Goal: Communication & Community: Answer question/provide support

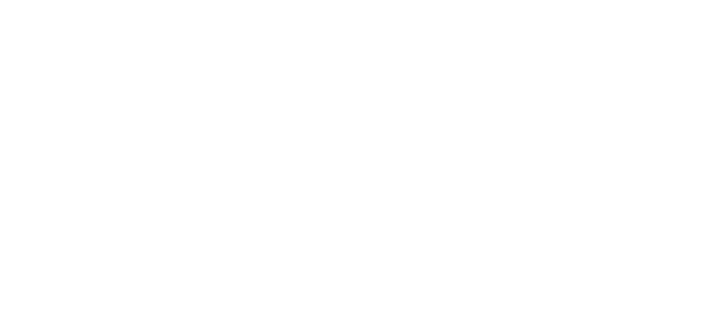
click at [677, 0] on html at bounding box center [362, 0] width 724 height 0
click at [670, 0] on html at bounding box center [362, 0] width 724 height 0
click at [671, 0] on html at bounding box center [362, 0] width 724 height 0
click at [670, 0] on html at bounding box center [362, 0] width 724 height 0
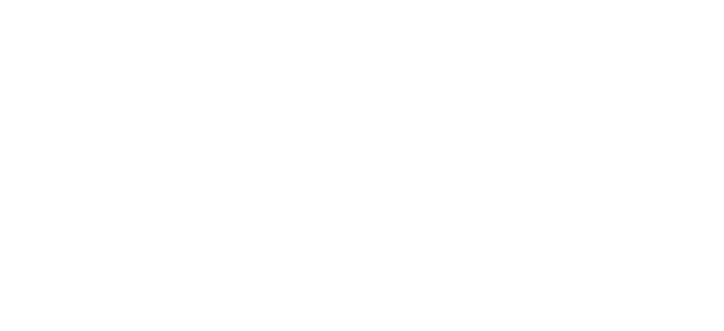
click at [670, 0] on html at bounding box center [362, 0] width 724 height 0
click at [671, 0] on html at bounding box center [362, 0] width 724 height 0
click at [674, 0] on html at bounding box center [362, 0] width 724 height 0
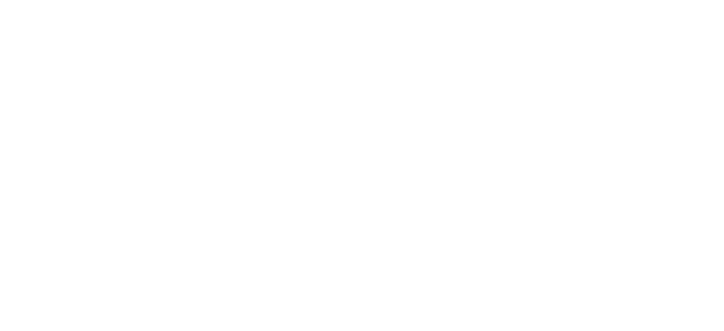
click at [674, 0] on html at bounding box center [362, 0] width 724 height 0
click at [670, 0] on html at bounding box center [362, 0] width 724 height 0
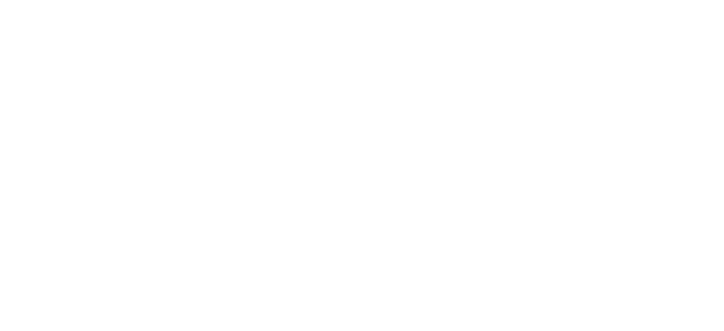
click at [670, 0] on html at bounding box center [362, 0] width 724 height 0
click at [673, 0] on html at bounding box center [362, 0] width 724 height 0
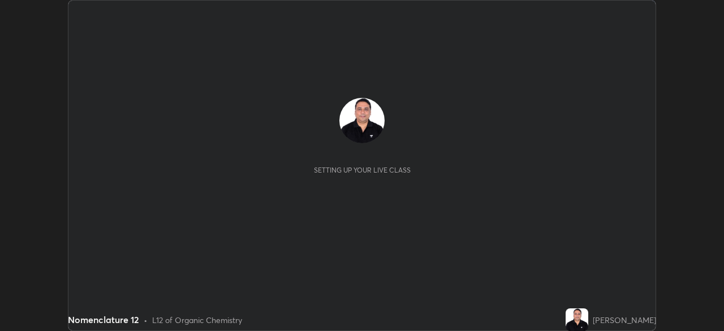
scroll to position [331, 723]
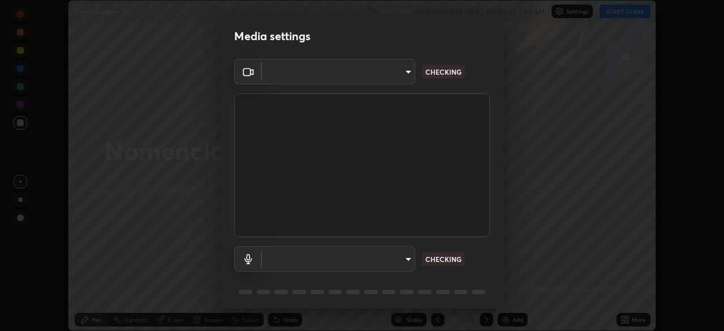
type input "c7661abdb2026871ead36f205add4b28eed2acd2256a3062a57d90756d6a7fda"
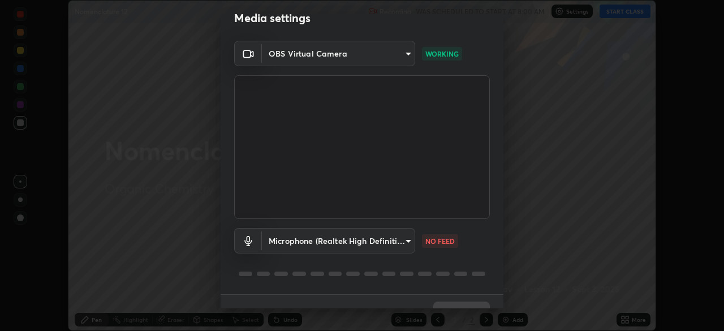
scroll to position [40, 0]
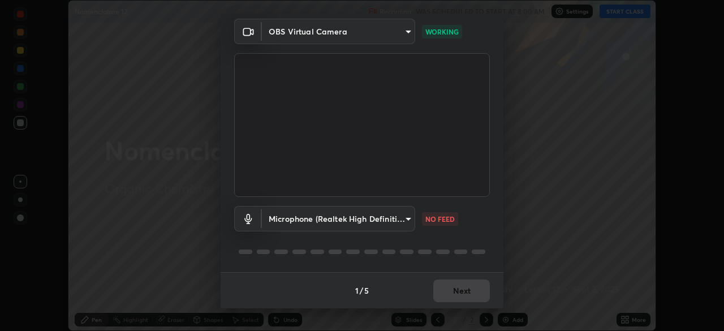
click at [405, 223] on body "Erase all Nomenclature 12 Recording WAS SCHEDULED TO START AT 8:00 AM Settings …" at bounding box center [362, 165] width 724 height 331
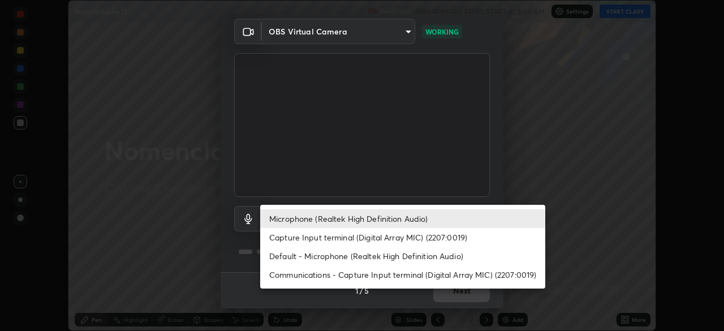
click at [381, 237] on li "Capture Input terminal (Digital Array MIC) (2207:0019)" at bounding box center [402, 237] width 285 height 19
type input "5aa96fe5ceb46038efbd5160c87d412da543bc931e5d7f9e16129d559fa63214"
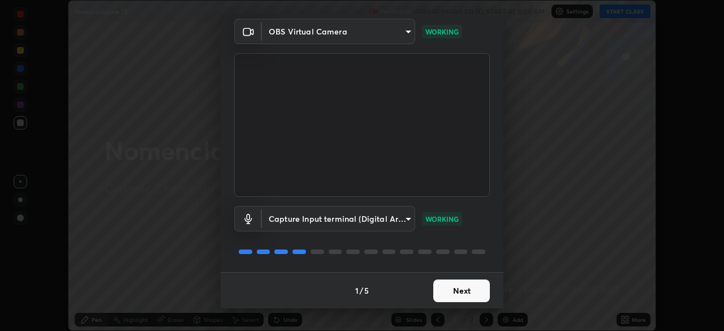
click at [456, 292] on button "Next" at bounding box center [461, 290] width 57 height 23
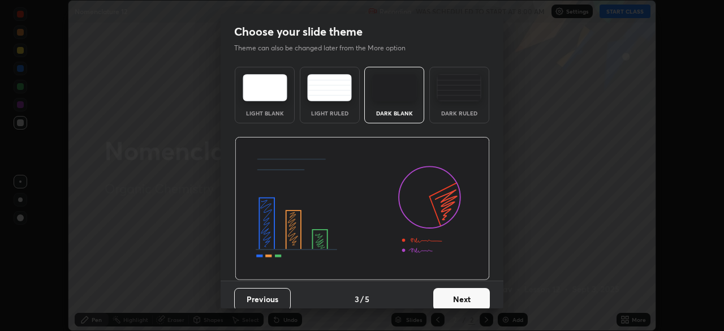
click at [462, 294] on button "Next" at bounding box center [461, 299] width 57 height 23
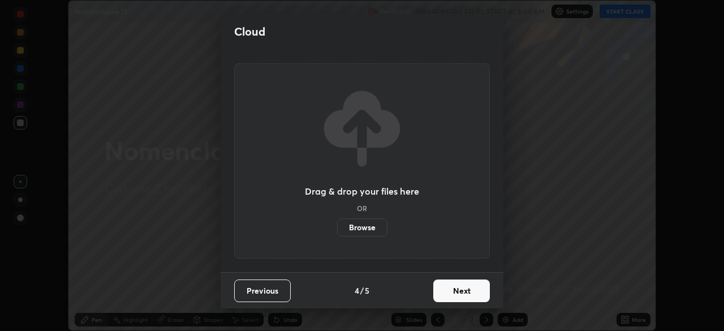
click at [462, 294] on button "Next" at bounding box center [461, 290] width 57 height 23
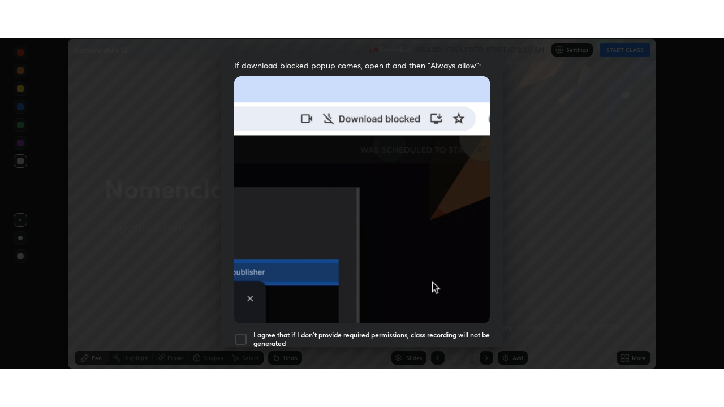
scroll to position [271, 0]
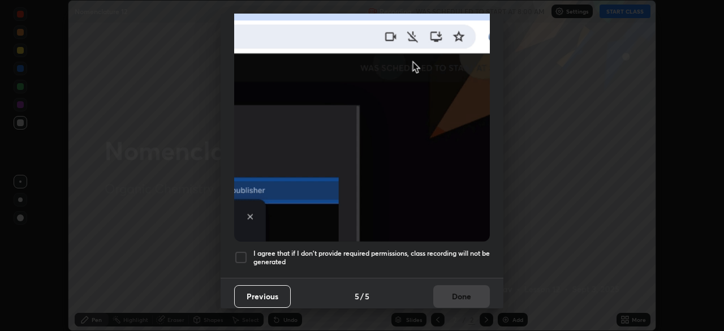
click at [241, 250] on div at bounding box center [241, 257] width 14 height 14
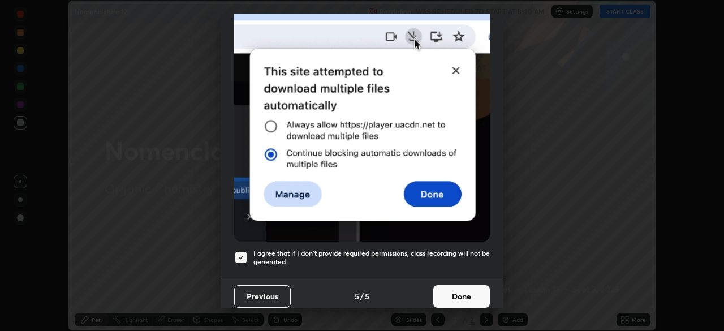
click at [443, 293] on button "Done" at bounding box center [461, 296] width 57 height 23
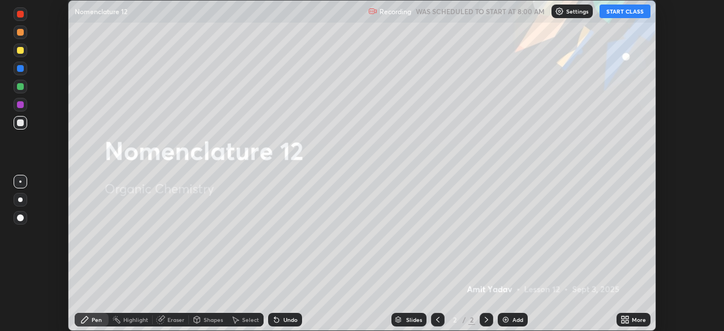
click at [622, 321] on icon at bounding box center [622, 321] width 3 height 3
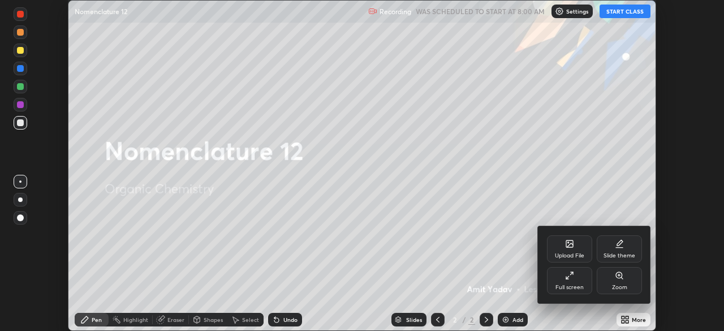
click at [564, 288] on div "Full screen" at bounding box center [569, 287] width 28 height 6
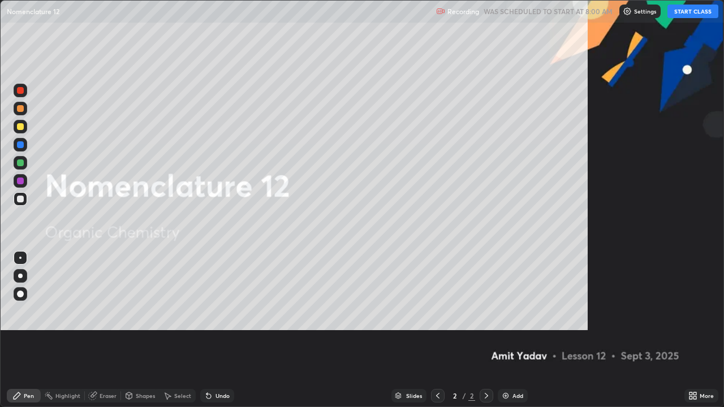
scroll to position [407, 724]
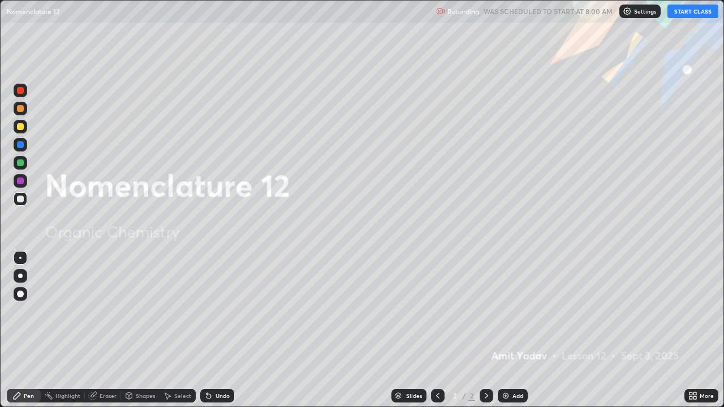
click at [691, 16] on button "START CLASS" at bounding box center [692, 12] width 51 height 14
click at [517, 330] on div "Add" at bounding box center [517, 396] width 11 height 6
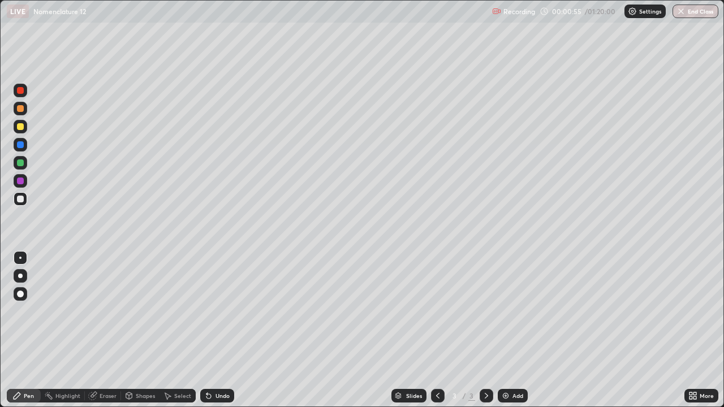
click at [22, 128] on div at bounding box center [20, 126] width 7 height 7
click at [21, 203] on div at bounding box center [21, 199] width 14 height 14
click at [219, 330] on div "Undo" at bounding box center [217, 396] width 34 height 14
click at [223, 330] on div "Undo" at bounding box center [217, 396] width 34 height 14
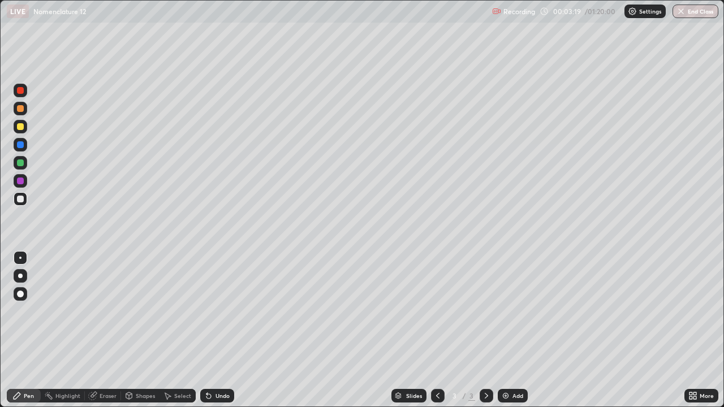
click at [223, 330] on div "Undo" at bounding box center [217, 396] width 34 height 14
click at [22, 204] on div at bounding box center [21, 199] width 14 height 14
click at [215, 330] on div "Undo" at bounding box center [222, 396] width 14 height 6
click at [213, 330] on div "Undo" at bounding box center [217, 396] width 34 height 14
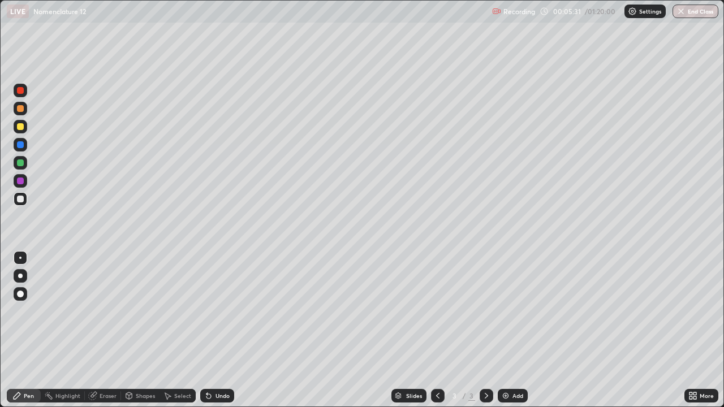
click at [21, 127] on div at bounding box center [20, 126] width 7 height 7
click at [223, 330] on div "Undo" at bounding box center [222, 396] width 14 height 6
click at [224, 330] on div "Undo" at bounding box center [222, 396] width 14 height 6
click at [223, 330] on div "Undo" at bounding box center [217, 396] width 34 height 14
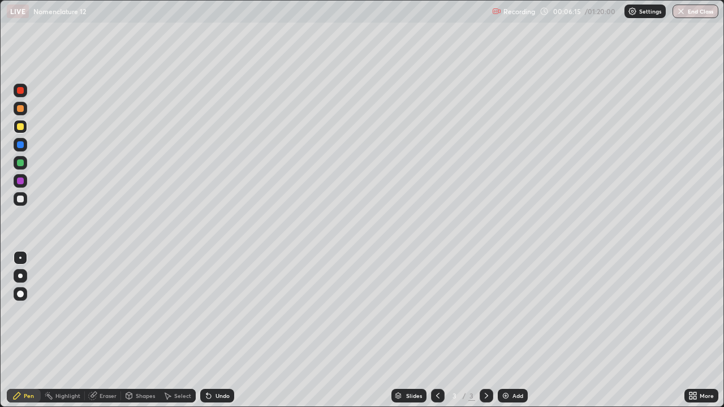
click at [222, 330] on div "Undo" at bounding box center [217, 396] width 34 height 14
click at [501, 330] on img at bounding box center [505, 395] width 9 height 9
click at [435, 330] on icon at bounding box center [437, 395] width 9 height 9
click at [502, 330] on div "Add" at bounding box center [512, 396] width 30 height 14
click at [25, 198] on div at bounding box center [21, 199] width 14 height 14
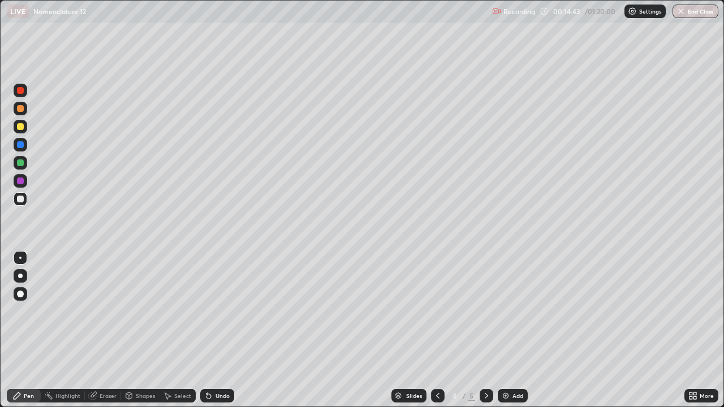
click at [177, 330] on div "Select" at bounding box center [177, 396] width 36 height 14
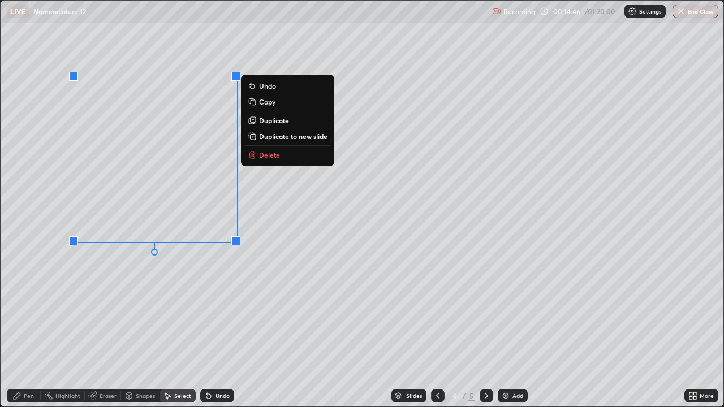
click at [266, 161] on button "Delete" at bounding box center [287, 155] width 84 height 14
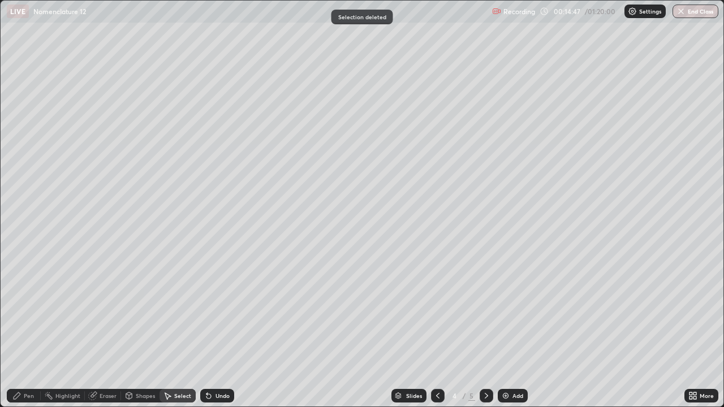
click at [34, 330] on div "Pen" at bounding box center [24, 396] width 34 height 14
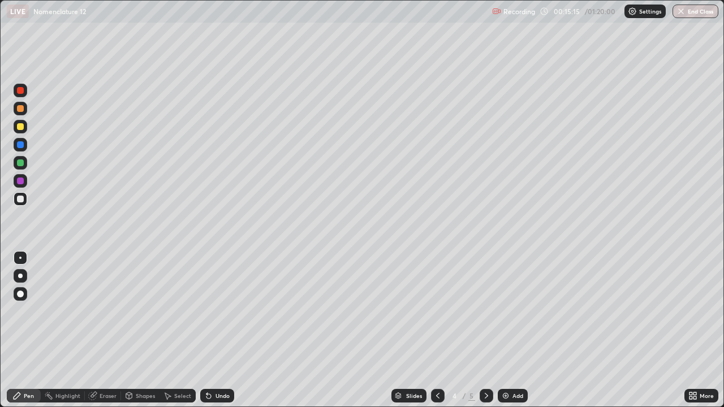
click at [215, 330] on div "Undo" at bounding box center [222, 396] width 14 height 6
click at [21, 129] on div at bounding box center [20, 126] width 7 height 7
click at [219, 330] on div "Undo" at bounding box center [222, 396] width 14 height 6
click at [220, 330] on div "Undo" at bounding box center [222, 396] width 14 height 6
click at [222, 330] on div "Undo" at bounding box center [222, 396] width 14 height 6
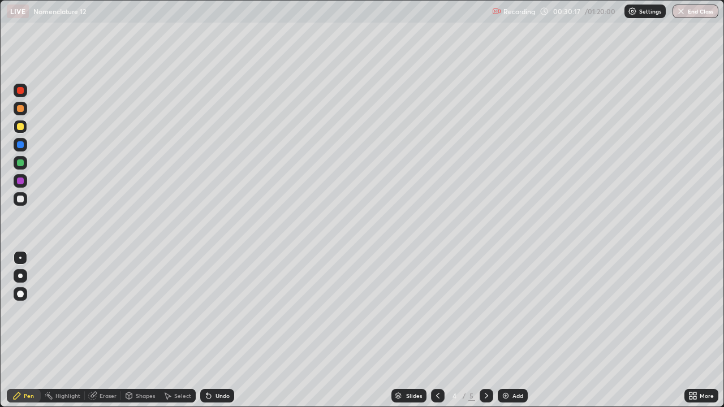
click at [502, 330] on img at bounding box center [505, 395] width 9 height 9
click at [24, 199] on div at bounding box center [21, 199] width 14 height 14
click at [24, 132] on div at bounding box center [21, 127] width 14 height 14
click at [484, 330] on icon at bounding box center [486, 395] width 9 height 9
click at [21, 202] on div at bounding box center [21, 199] width 14 height 14
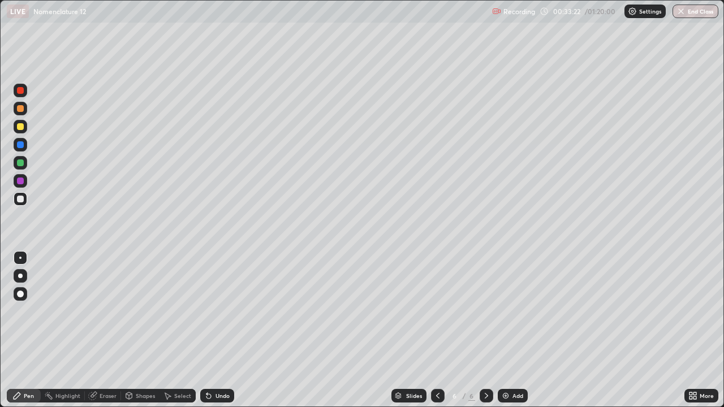
click at [104, 330] on div "Eraser" at bounding box center [107, 396] width 17 height 6
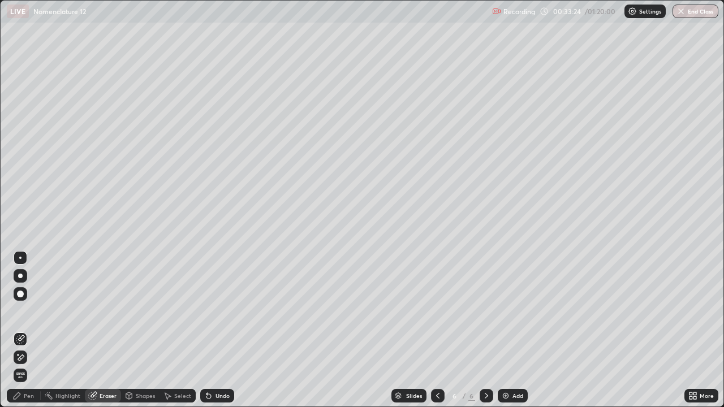
click at [29, 330] on div "Pen" at bounding box center [29, 396] width 10 height 6
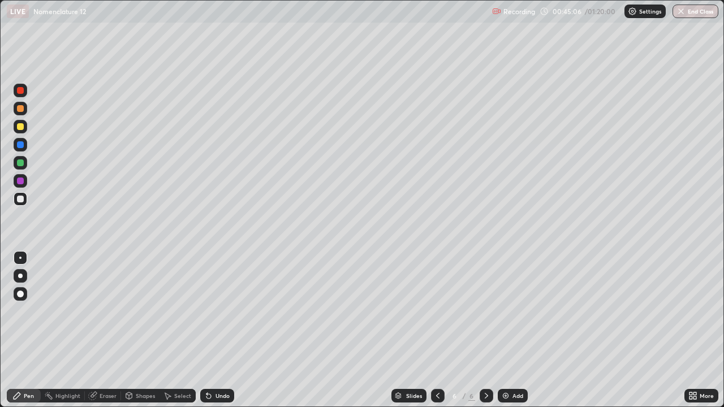
click at [24, 129] on div at bounding box center [21, 127] width 14 height 14
click at [495, 330] on div "Slides 6 / 6 Add" at bounding box center [459, 395] width 450 height 23
click at [501, 330] on img at bounding box center [505, 395] width 9 height 9
click at [25, 200] on div at bounding box center [21, 199] width 14 height 14
click at [217, 330] on div "Undo" at bounding box center [215, 395] width 38 height 23
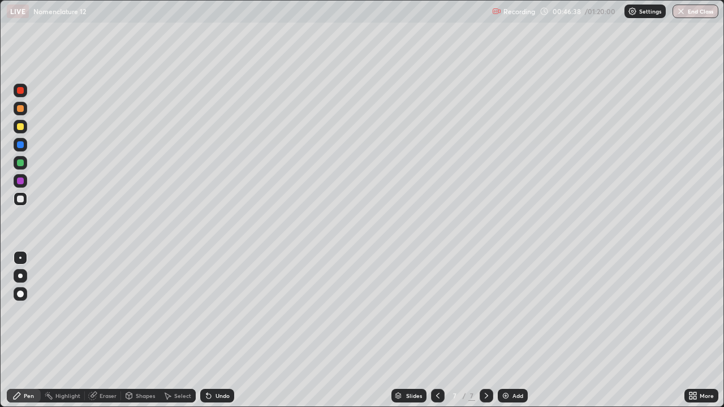
click at [217, 330] on div "Undo" at bounding box center [215, 395] width 38 height 23
click at [216, 330] on div "Undo" at bounding box center [215, 395] width 38 height 23
click at [213, 330] on div "Undo" at bounding box center [215, 395] width 38 height 23
click at [25, 132] on div at bounding box center [21, 127] width 14 height 14
click at [218, 330] on div "Undo" at bounding box center [222, 396] width 14 height 6
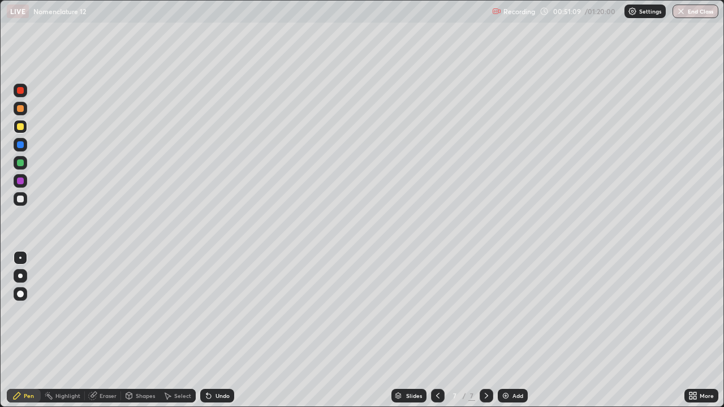
click at [21, 201] on div at bounding box center [20, 199] width 7 height 7
click at [499, 330] on div "Add" at bounding box center [512, 396] width 30 height 14
click at [22, 162] on div at bounding box center [20, 162] width 7 height 7
click at [436, 330] on icon at bounding box center [437, 395] width 9 height 9
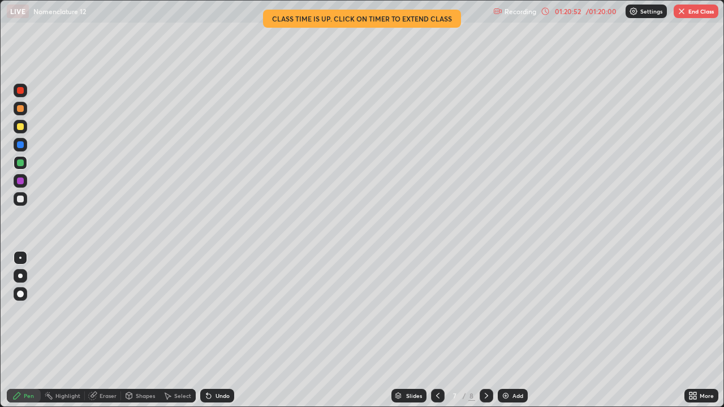
click at [700, 10] on button "End Class" at bounding box center [695, 12] width 45 height 14
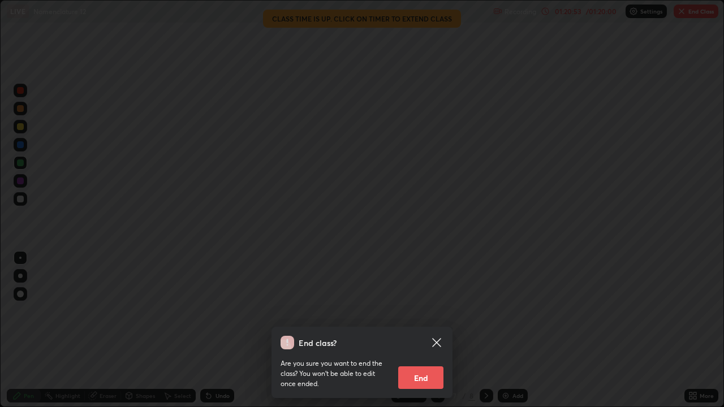
click at [419, 330] on button "End" at bounding box center [420, 377] width 45 height 23
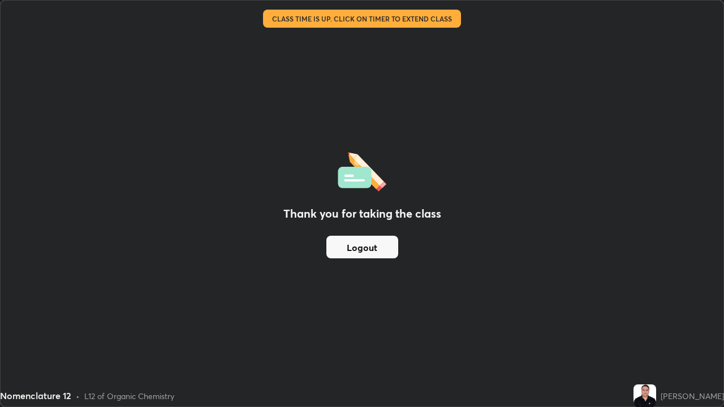
click at [370, 248] on button "Logout" at bounding box center [362, 247] width 72 height 23
click at [358, 252] on button "Logout" at bounding box center [362, 247] width 72 height 23
